Goal: Information Seeking & Learning: Learn about a topic

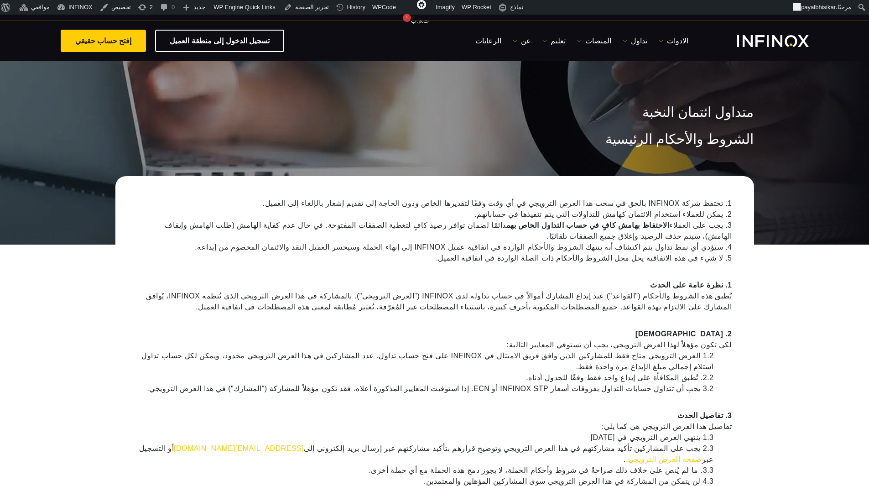
click at [671, 206] on li "1. تحتفظ شركة INFINOX بالحق في سحب هذا العرض الترويجي في أي وقت وفقًا لتقديرها …" at bounding box center [434, 203] width 595 height 11
